Goal: Transaction & Acquisition: Book appointment/travel/reservation

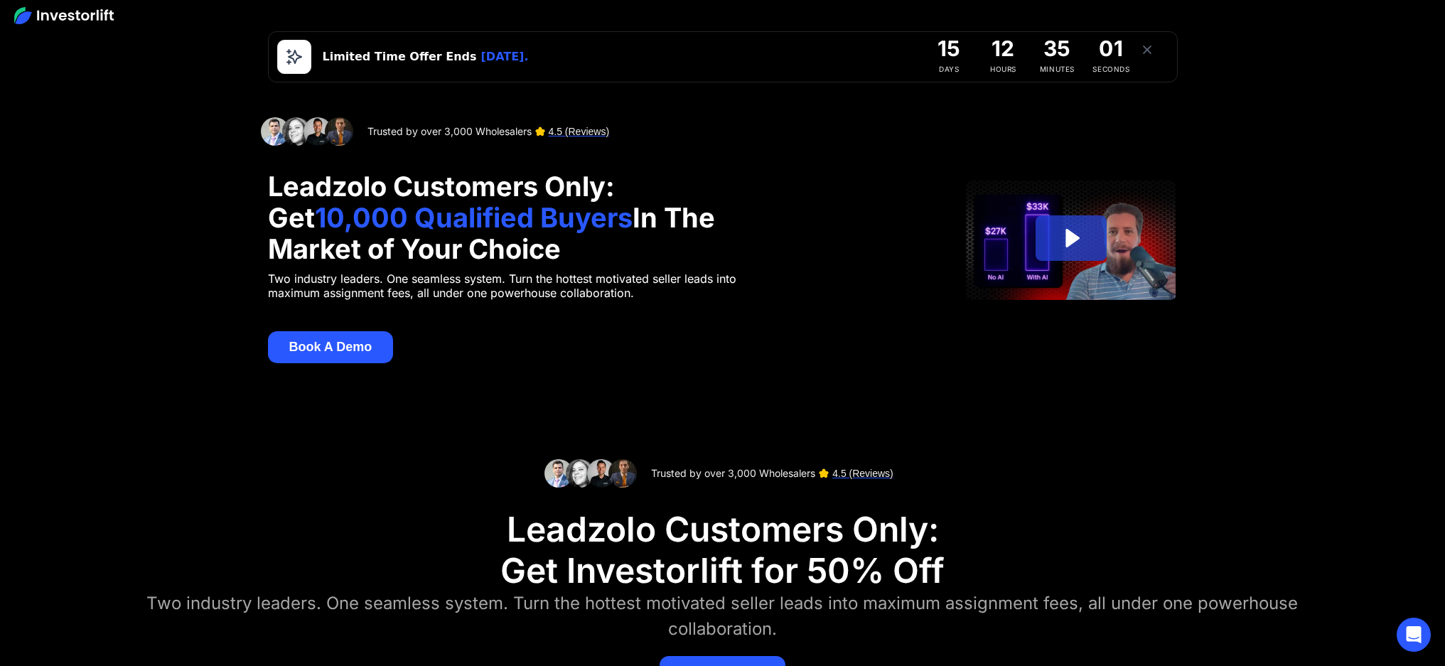
click at [329, 352] on button "Book A Demo" at bounding box center [331, 347] width 126 height 32
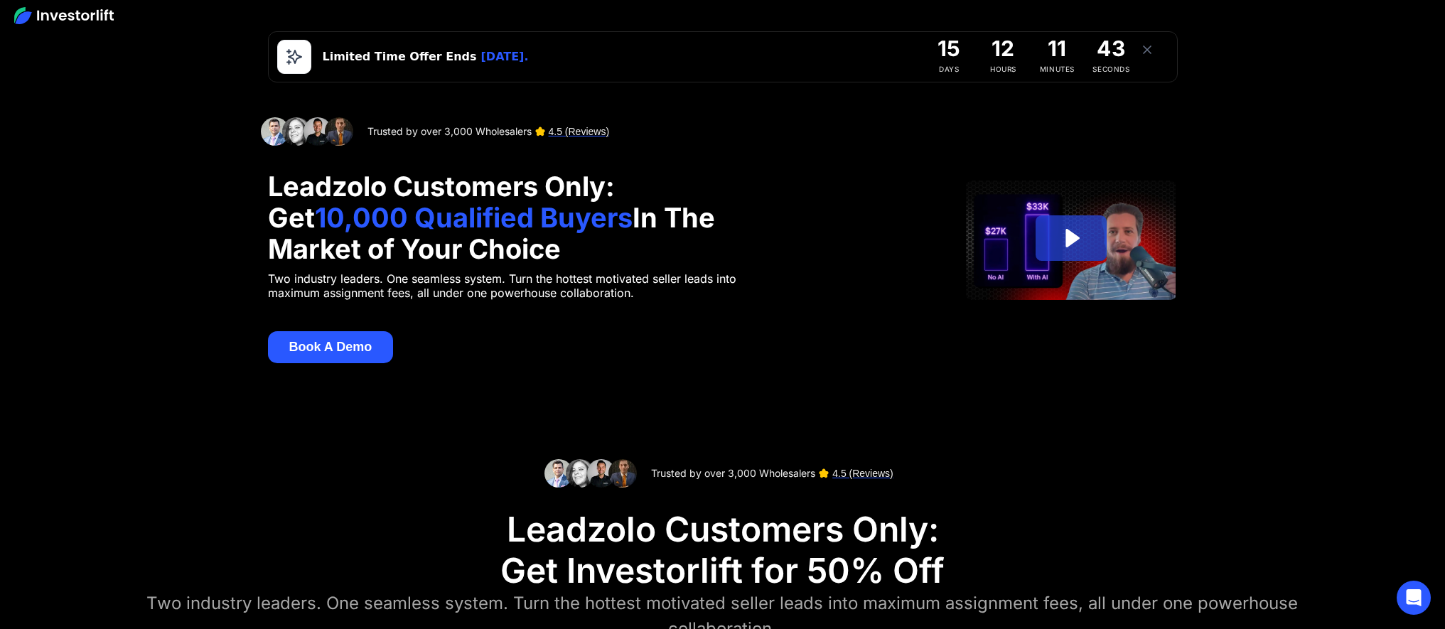
click at [323, 352] on button "Book A Demo" at bounding box center [331, 347] width 126 height 32
